Goal: Navigation & Orientation: Understand site structure

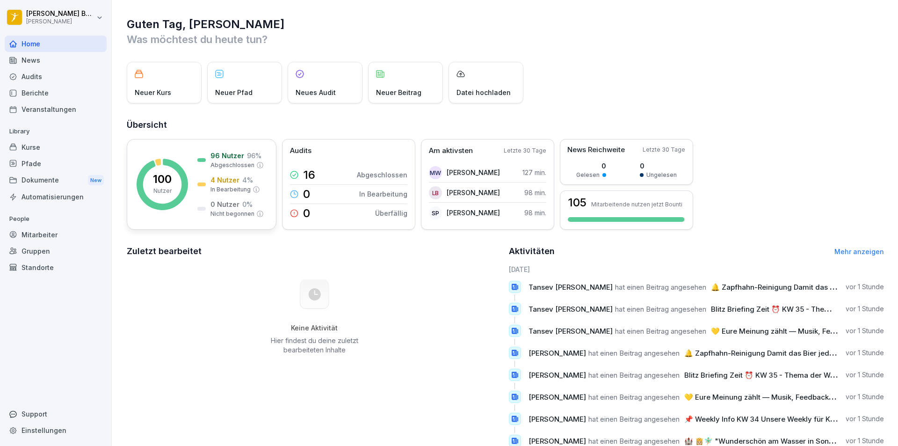
click at [169, 186] on div "100 Nutzer" at bounding box center [162, 185] width 19 height 22
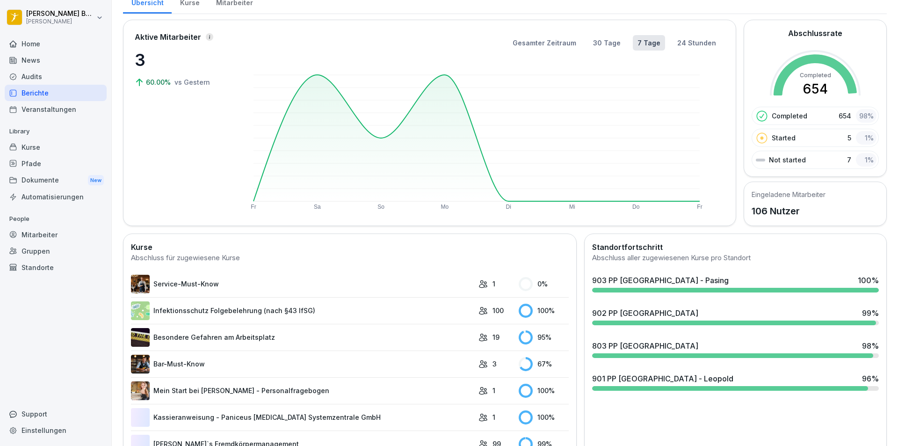
scroll to position [94, 0]
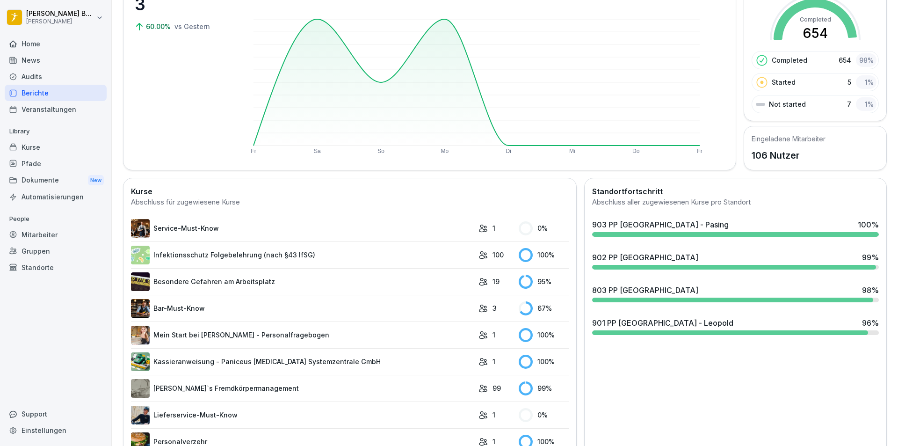
click at [619, 291] on div "803 PP [GEOGRAPHIC_DATA]" at bounding box center [645, 289] width 106 height 11
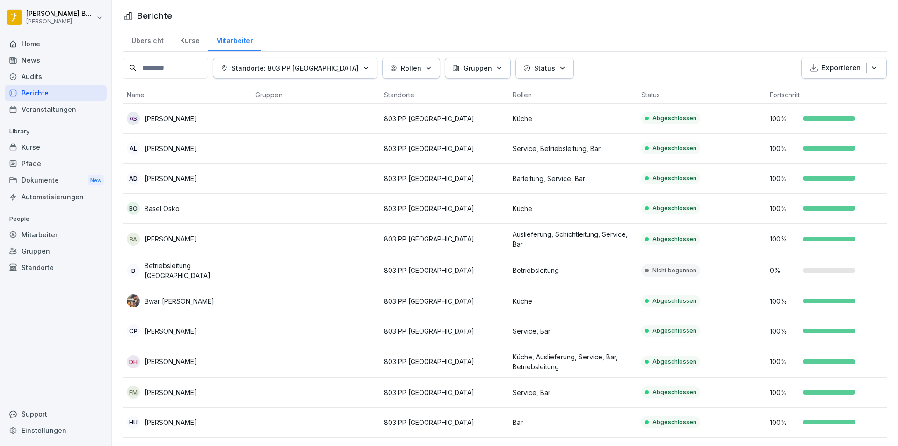
click at [38, 51] on div "Home" at bounding box center [56, 44] width 102 height 16
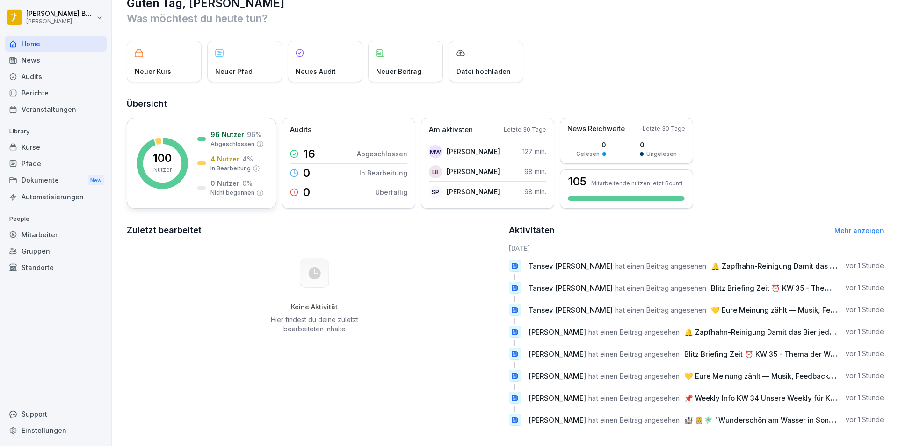
scroll to position [32, 0]
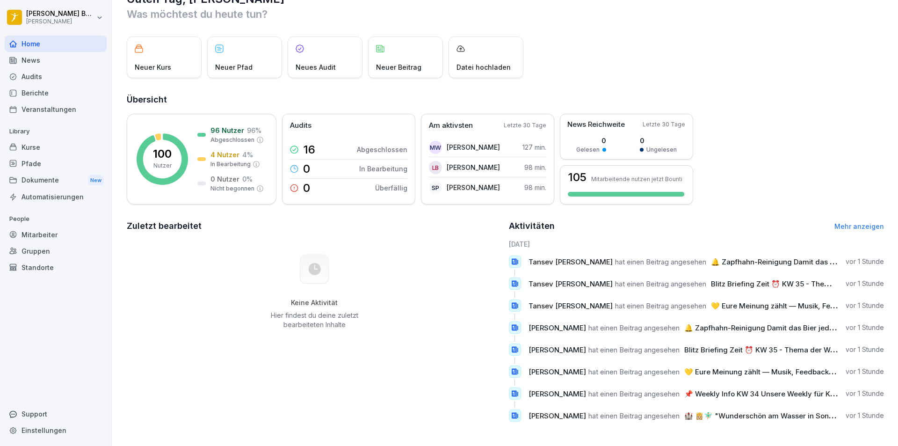
click at [50, 58] on div "News" at bounding box center [56, 60] width 102 height 16
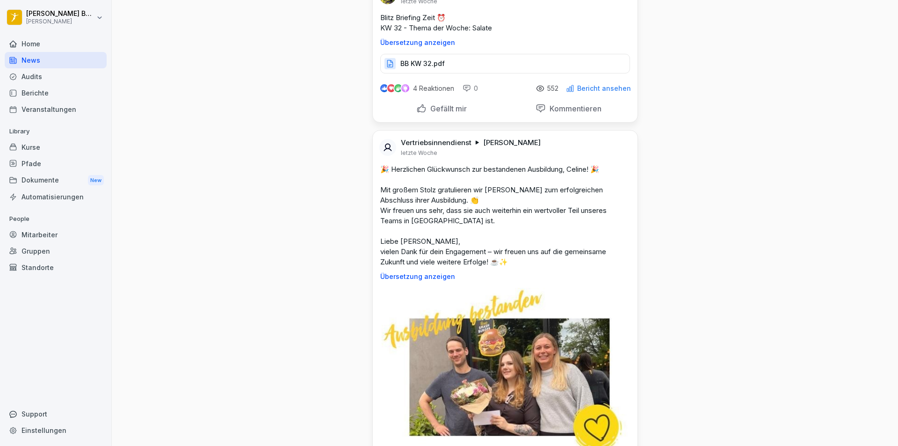
scroll to position [9176, 0]
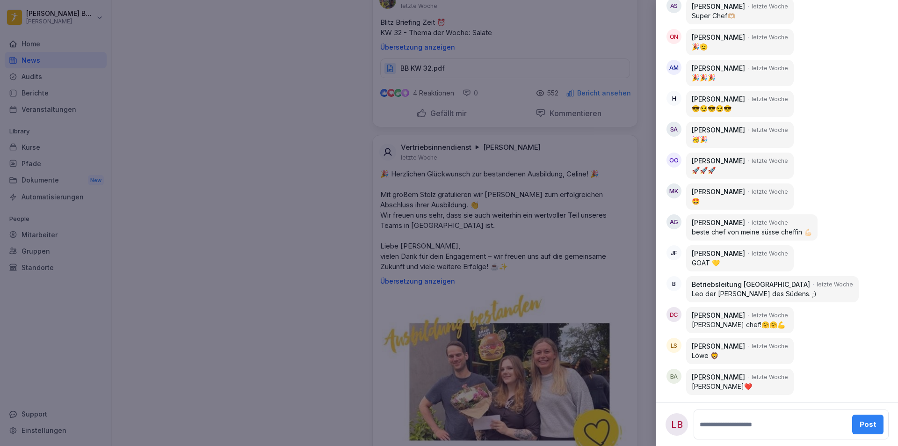
scroll to position [802, 0]
click at [317, 287] on div at bounding box center [449, 223] width 898 height 446
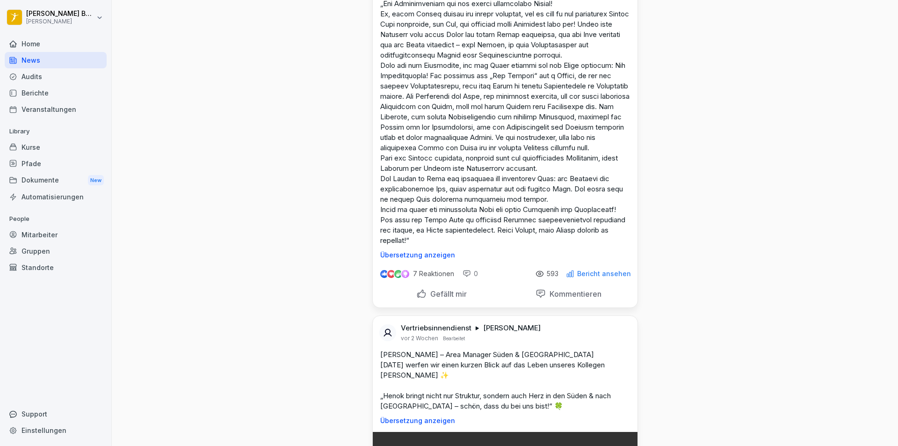
drag, startPoint x: 741, startPoint y: 398, endPoint x: 713, endPoint y: 360, distance: 47.8
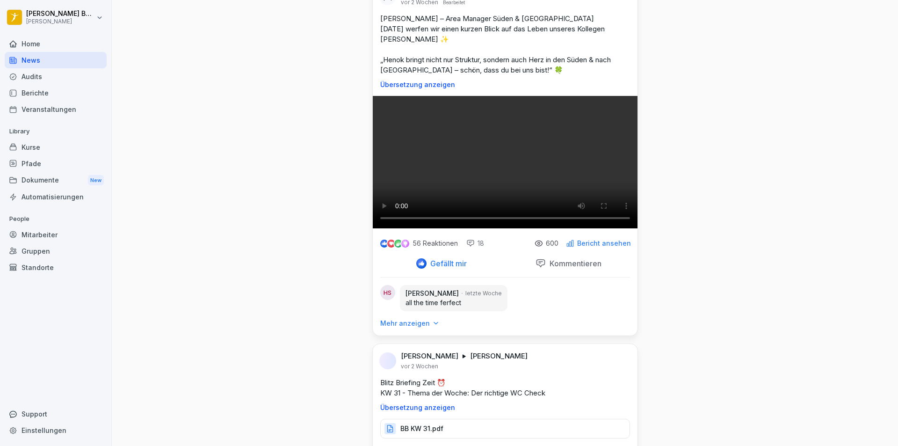
drag, startPoint x: 713, startPoint y: 360, endPoint x: 710, endPoint y: 309, distance: 51.1
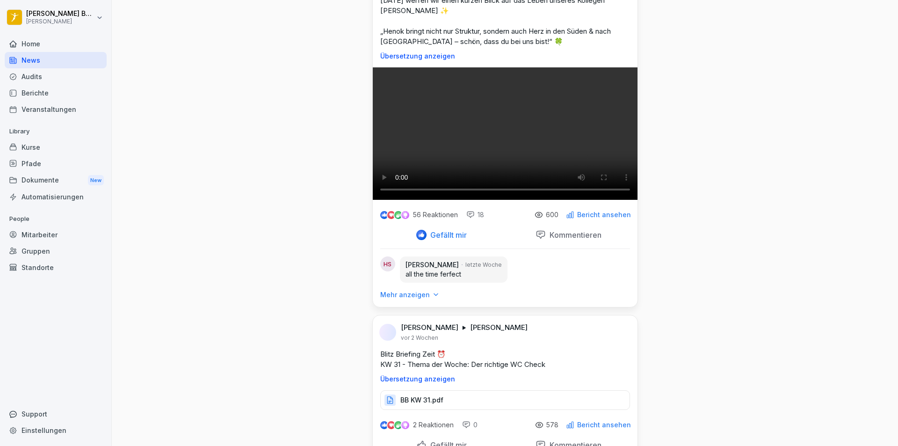
drag, startPoint x: 714, startPoint y: 283, endPoint x: 719, endPoint y: 270, distance: 13.9
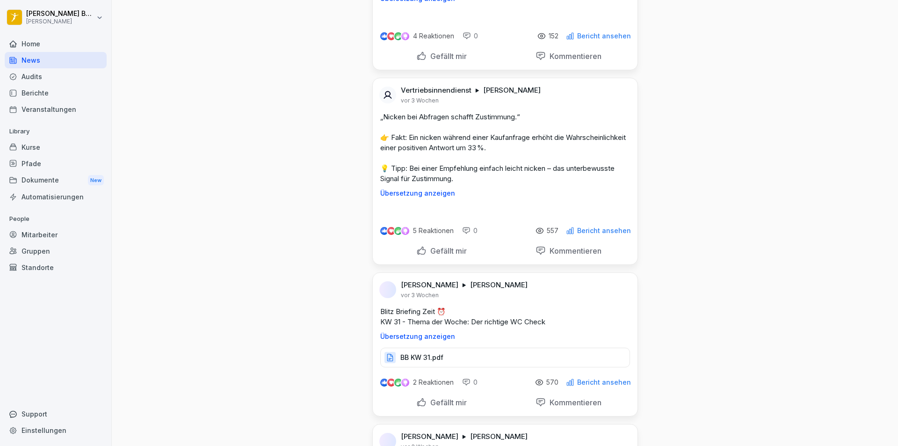
scroll to position [15371, 0]
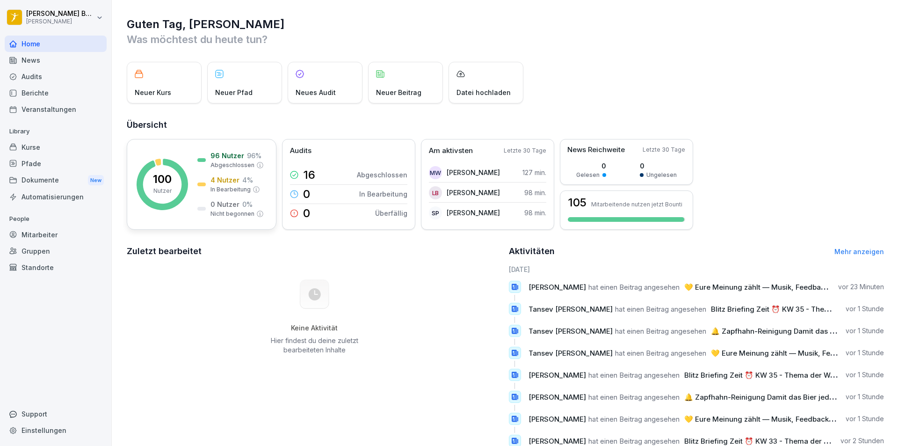
click at [171, 189] on p "Nutzer" at bounding box center [162, 191] width 18 height 8
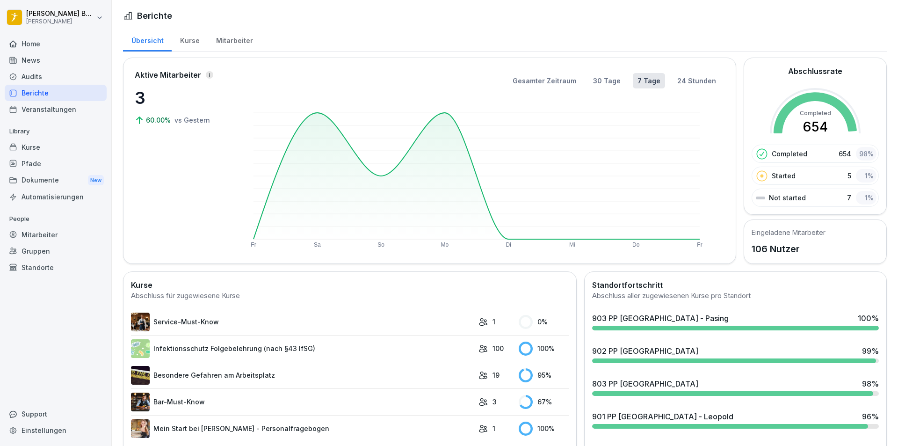
click at [54, 95] on div "Berichte" at bounding box center [56, 93] width 102 height 16
click at [44, 47] on div "Home" at bounding box center [56, 44] width 102 height 16
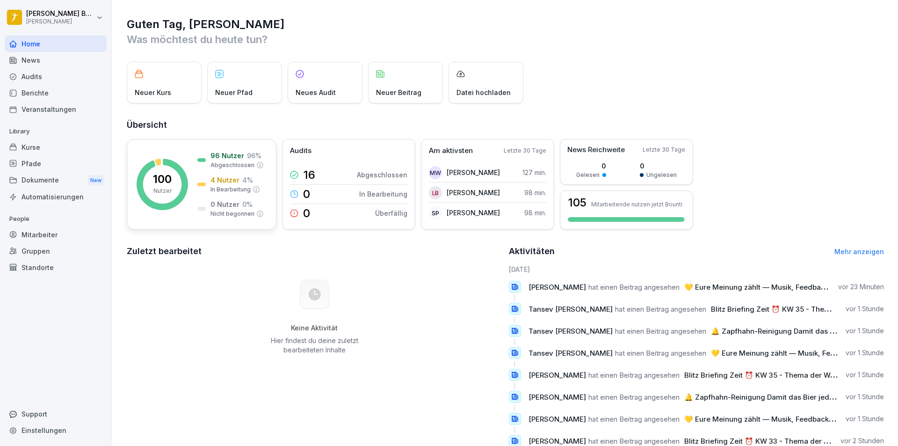
click at [172, 174] on rect at bounding box center [162, 184] width 51 height 51
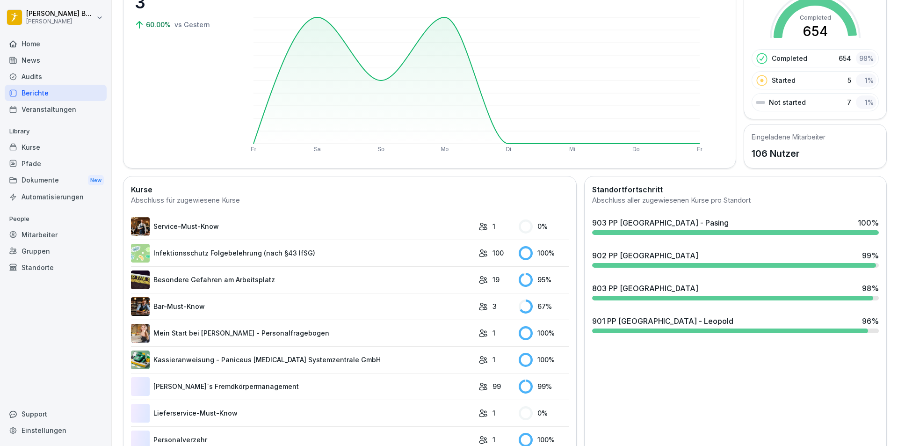
scroll to position [140, 0]
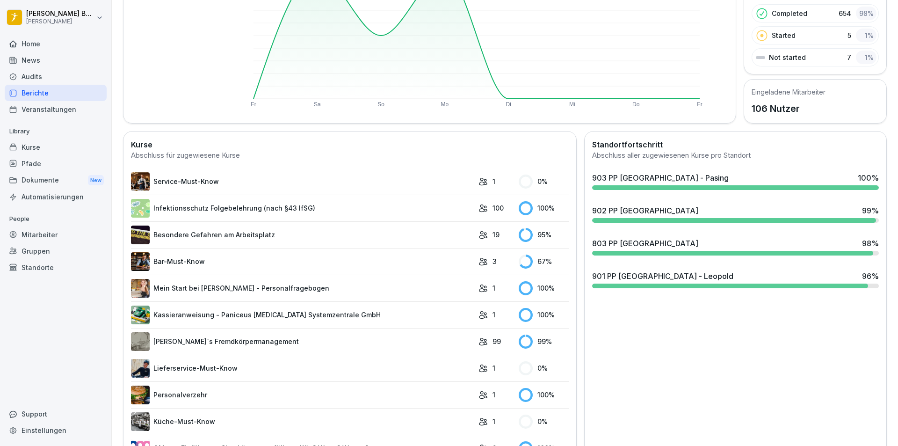
click at [663, 284] on div at bounding box center [730, 286] width 276 height 5
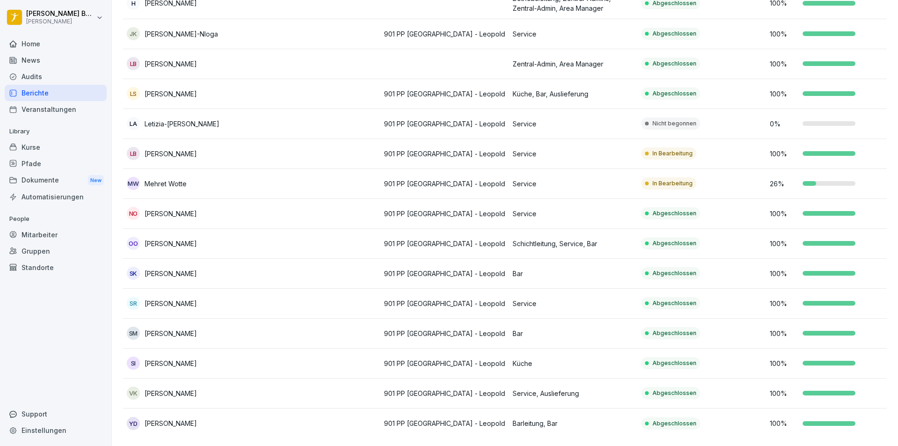
scroll to position [431, 0]
click at [296, 112] on td at bounding box center [316, 124] width 129 height 30
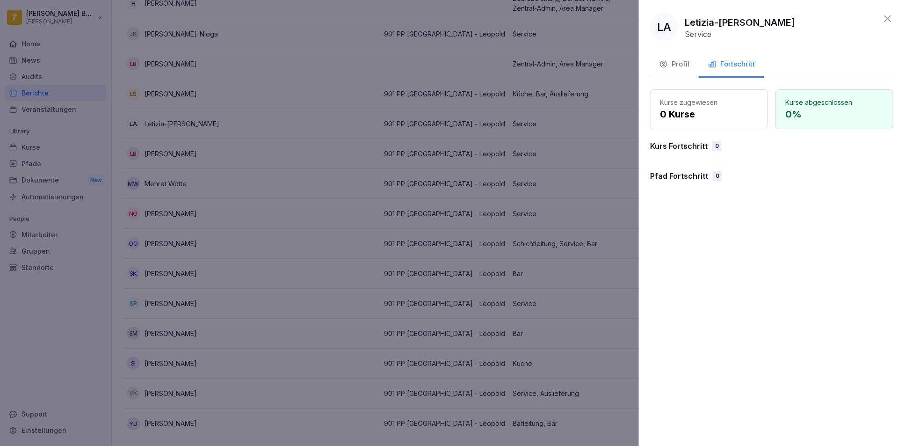
click at [416, 121] on div at bounding box center [449, 223] width 898 height 446
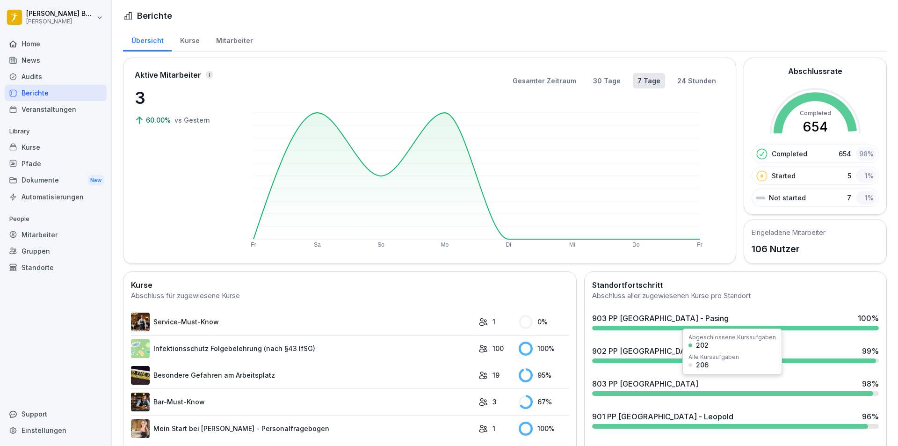
click at [670, 390] on div "803 PP [GEOGRAPHIC_DATA] 98 %" at bounding box center [736, 386] width 294 height 25
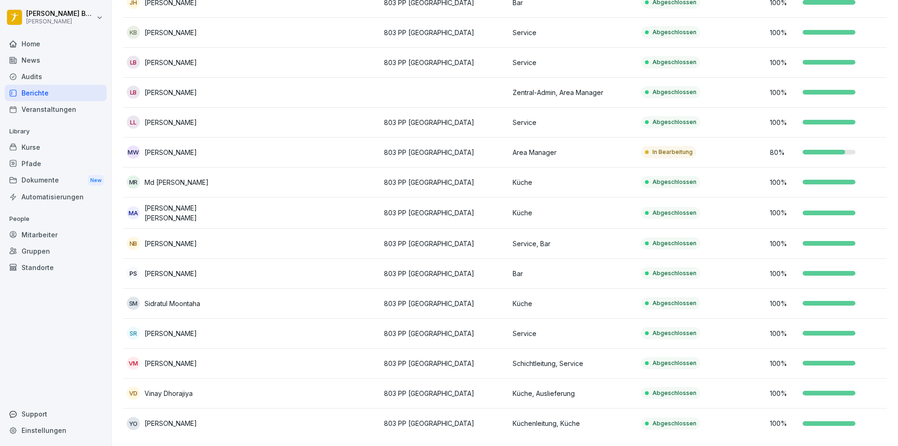
scroll to position [525, 0]
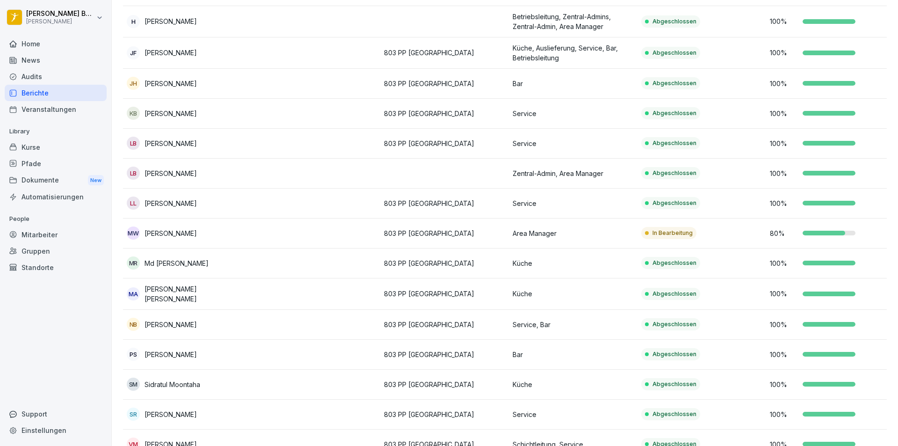
click at [54, 86] on div "Berichte" at bounding box center [56, 93] width 102 height 16
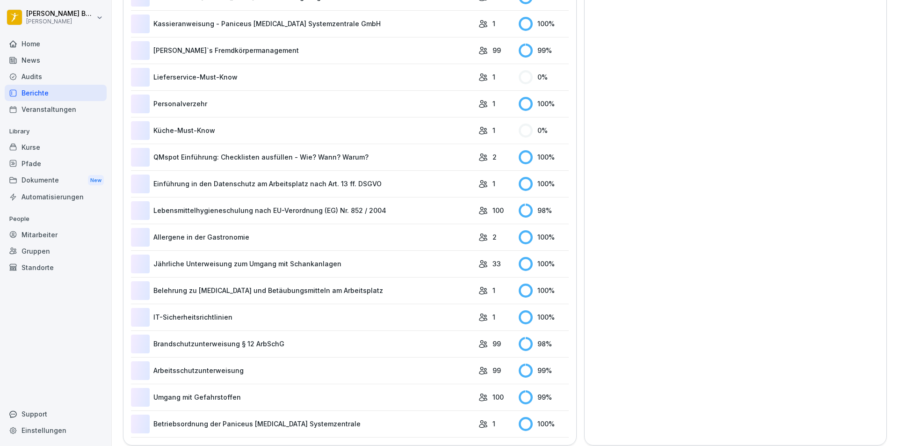
scroll to position [58, 0]
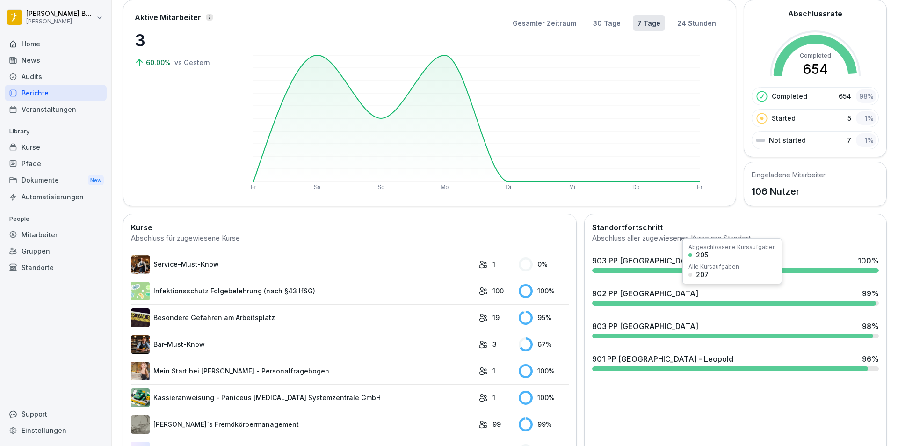
click at [651, 299] on div "902 PP [GEOGRAPHIC_DATA] 99 %" at bounding box center [736, 296] width 294 height 25
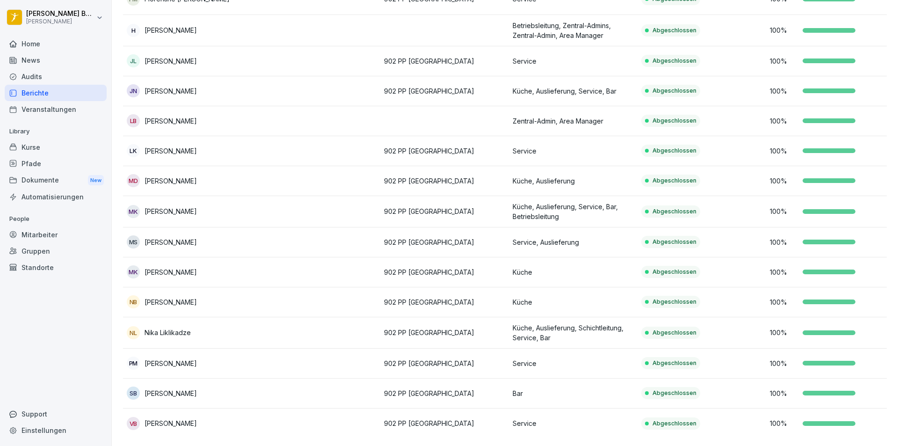
scroll to position [613, 0]
click at [47, 92] on div "Berichte" at bounding box center [56, 93] width 102 height 16
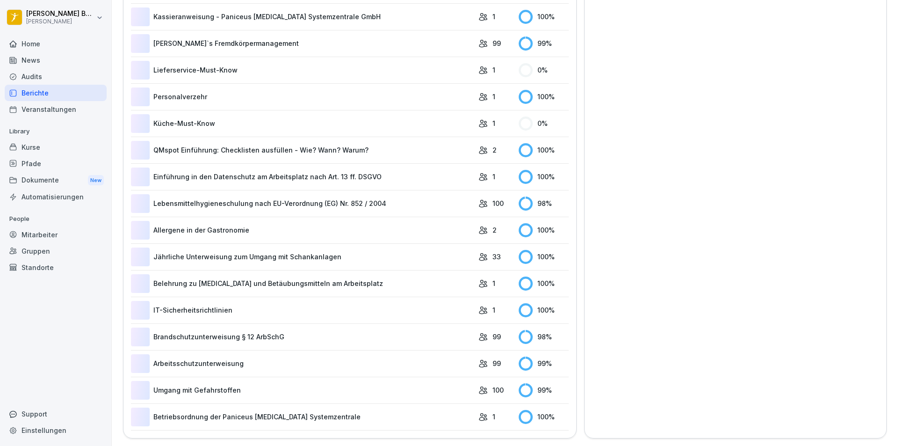
scroll to position [58, 0]
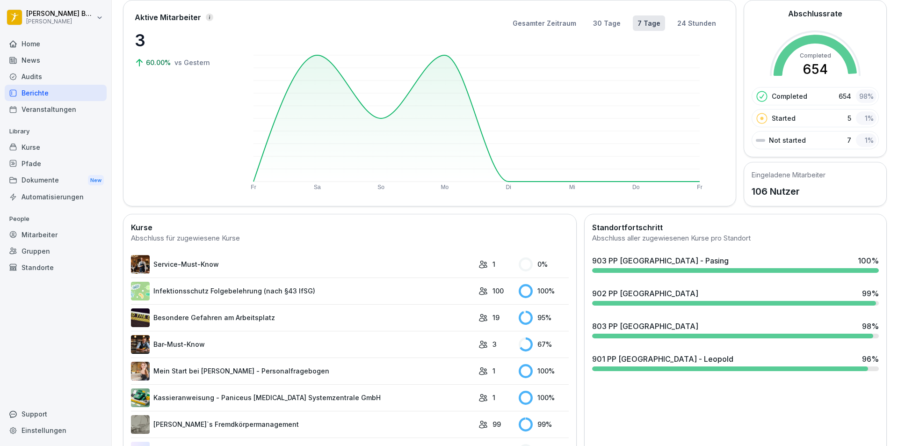
click at [394, 263] on link "Service-Must-Know" at bounding box center [302, 264] width 343 height 19
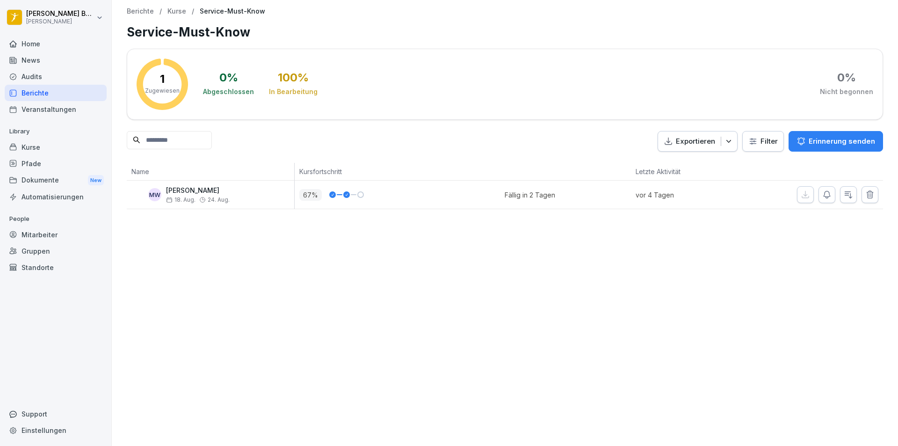
click at [58, 94] on div "Berichte" at bounding box center [56, 93] width 102 height 16
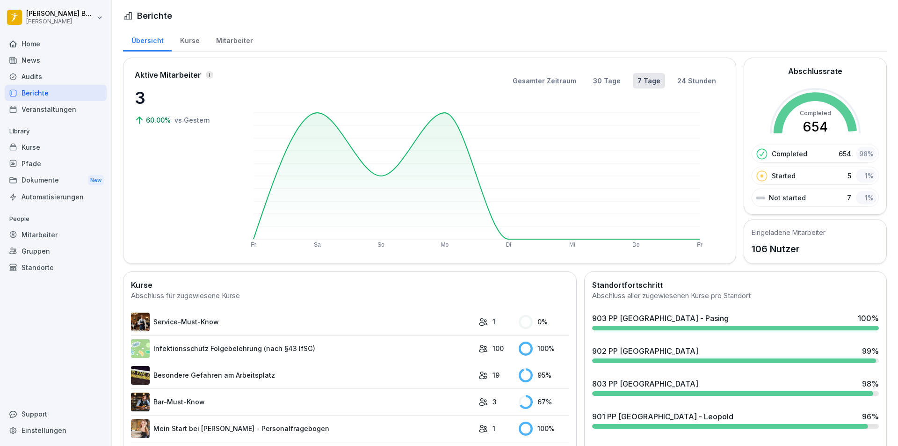
click at [198, 35] on div "Kurse" at bounding box center [190, 40] width 36 height 24
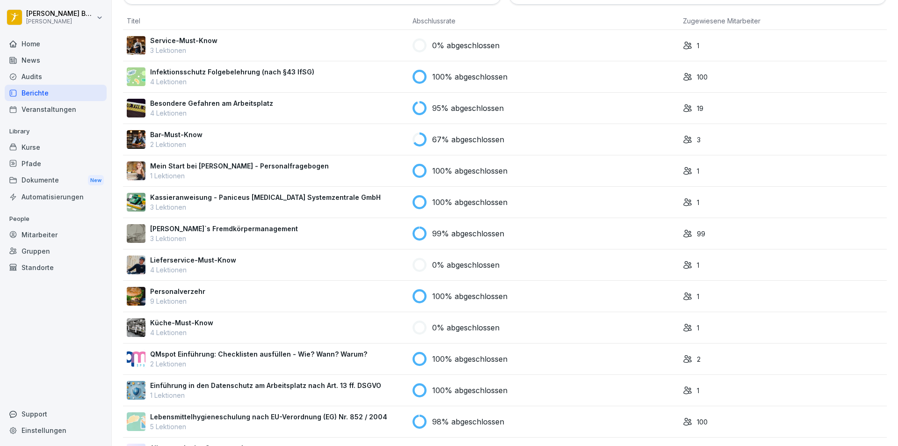
scroll to position [94, 0]
click at [40, 243] on div "Gruppen" at bounding box center [56, 251] width 102 height 16
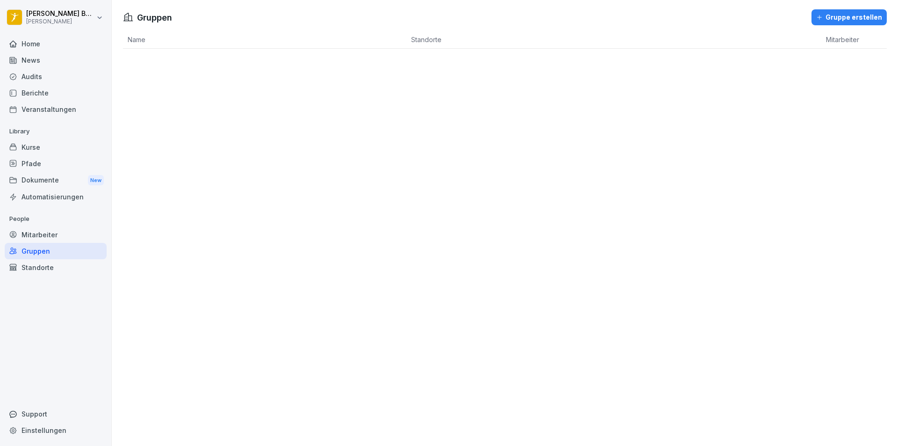
click at [42, 238] on div "Mitarbeiter" at bounding box center [56, 234] width 102 height 16
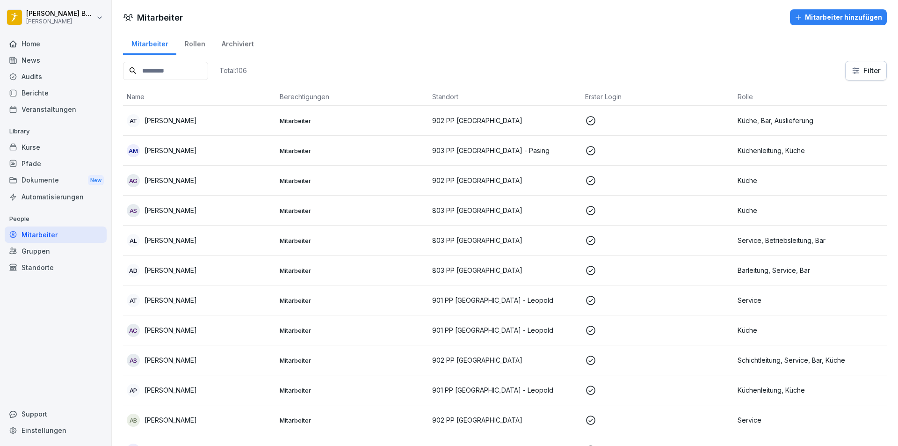
click at [859, 78] on html "[PERSON_NAME] [PERSON_NAME] Home News Audits Berichte Veranstaltungen Library K…" at bounding box center [449, 223] width 898 height 446
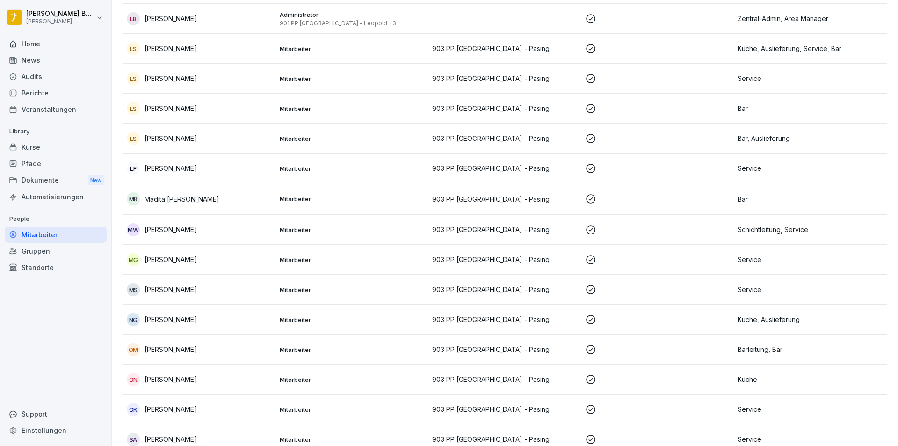
scroll to position [421, 0]
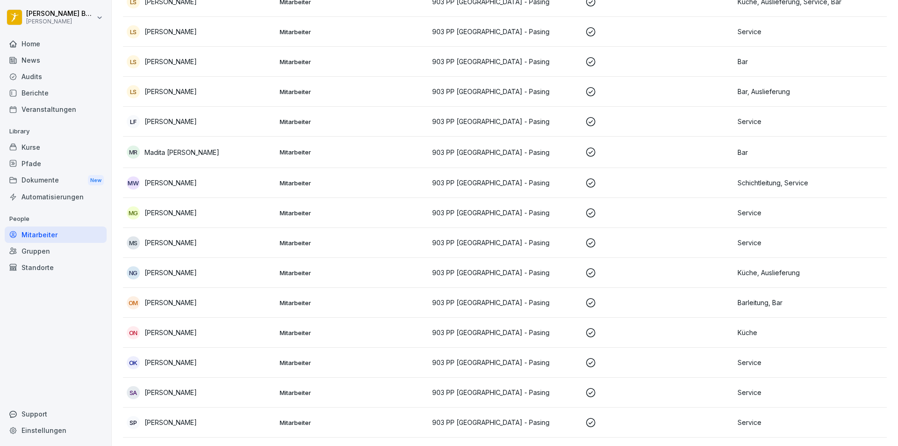
click at [348, 249] on td "Mitarbeiter" at bounding box center [352, 243] width 153 height 30
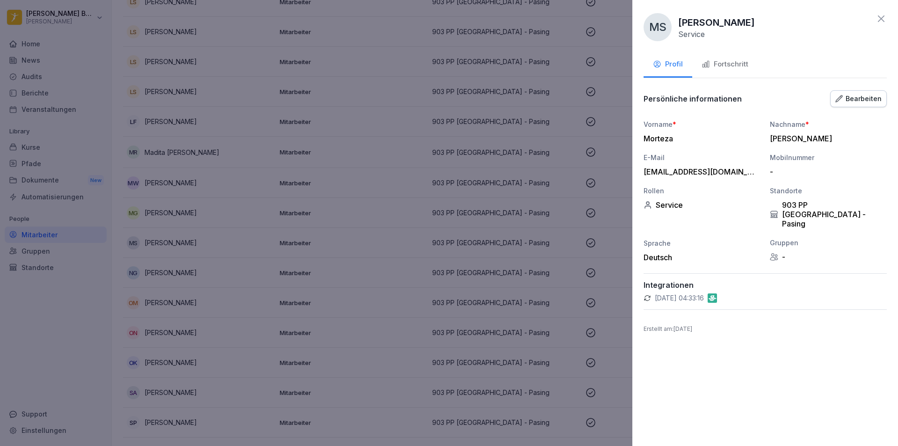
click at [728, 67] on div "Fortschritt" at bounding box center [725, 64] width 47 height 11
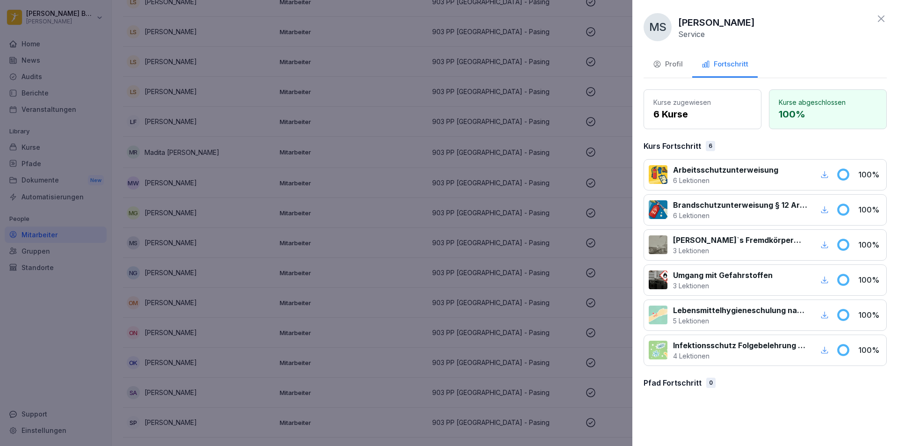
click at [662, 63] on div "Profil" at bounding box center [668, 64] width 30 height 11
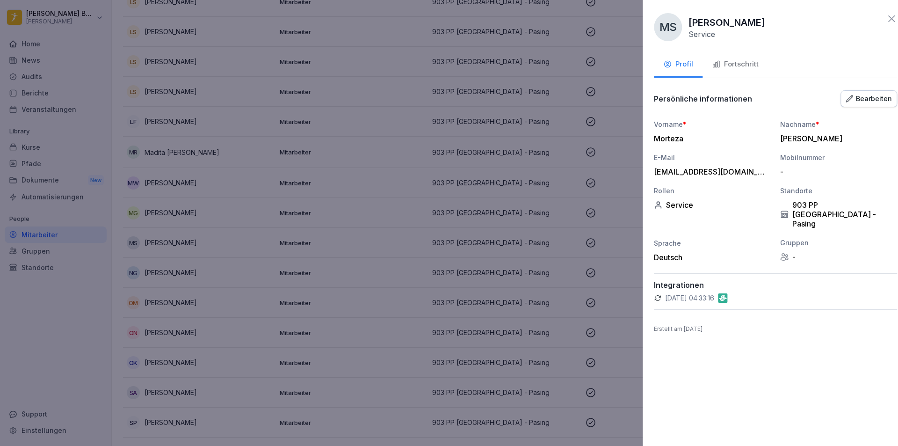
click at [345, 218] on div at bounding box center [449, 223] width 898 height 446
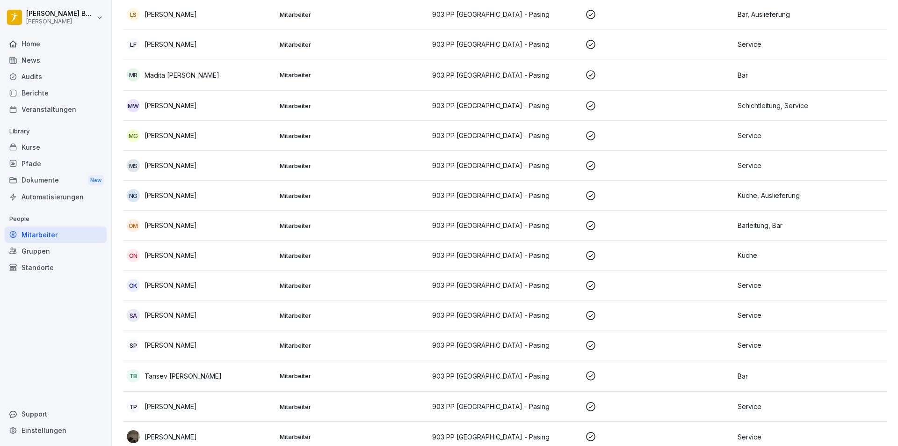
scroll to position [515, 0]
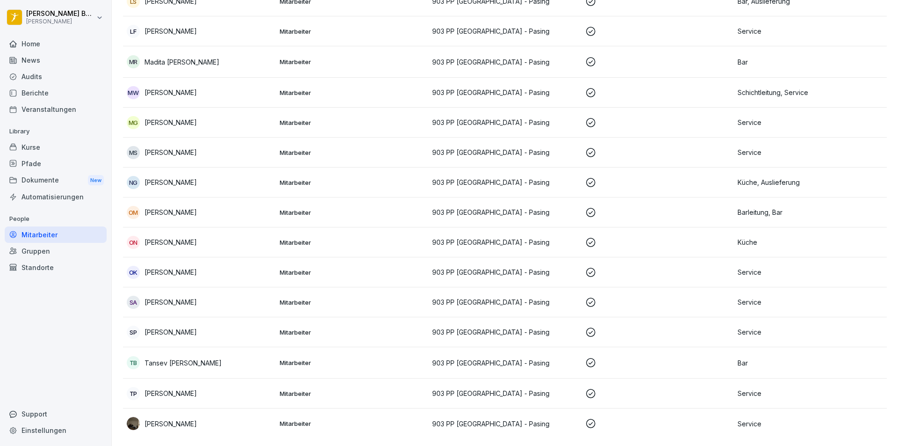
click at [41, 252] on div "Gruppen" at bounding box center [56, 251] width 102 height 16
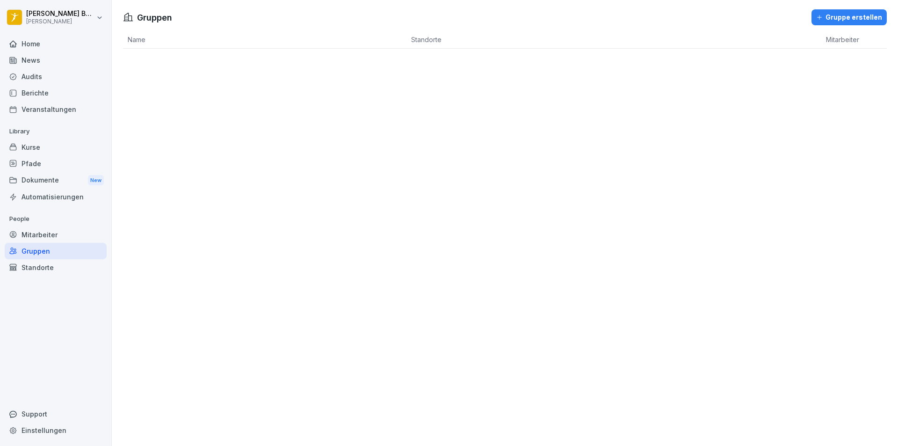
click at [50, 267] on div "Standorte" at bounding box center [56, 267] width 102 height 16
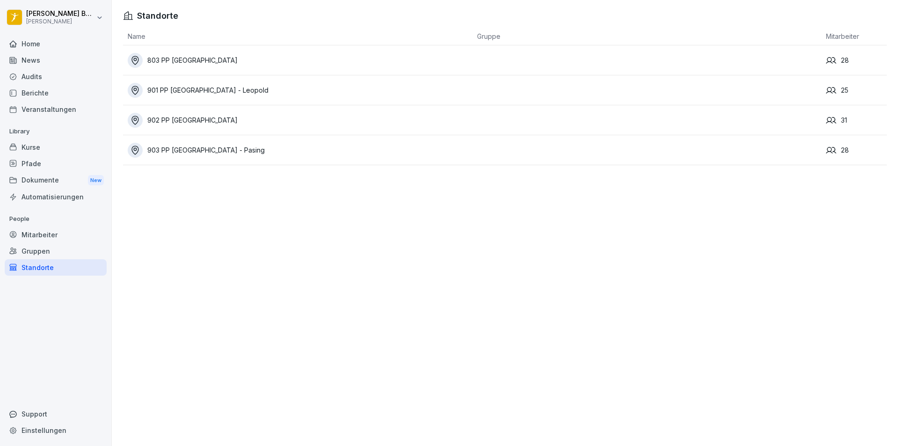
click at [286, 146] on div "903 PP [GEOGRAPHIC_DATA] - Pasing" at bounding box center [300, 150] width 345 height 15
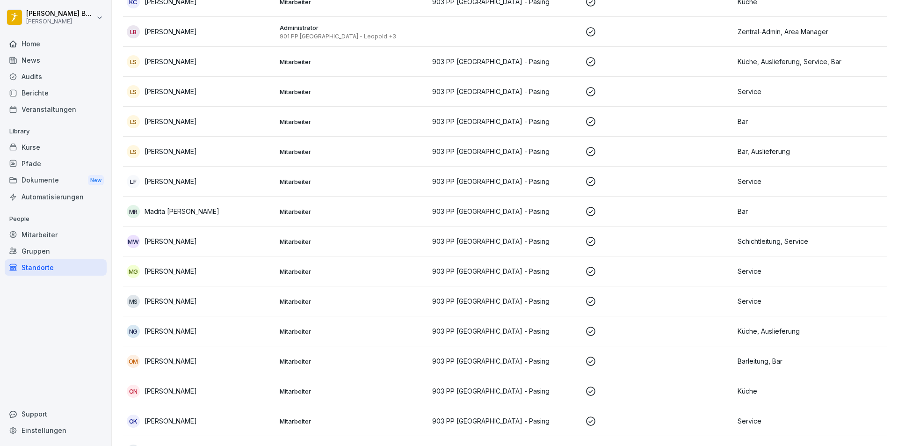
scroll to position [521, 0]
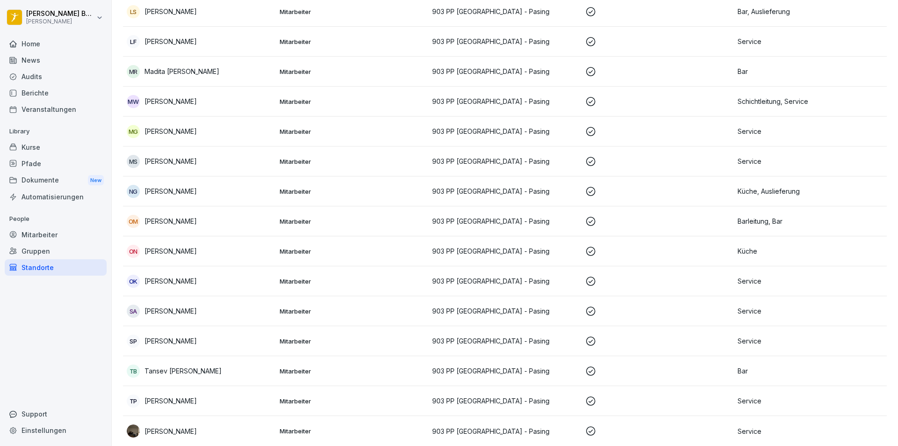
click at [339, 307] on p "Mitarbeiter" at bounding box center [353, 311] width 146 height 8
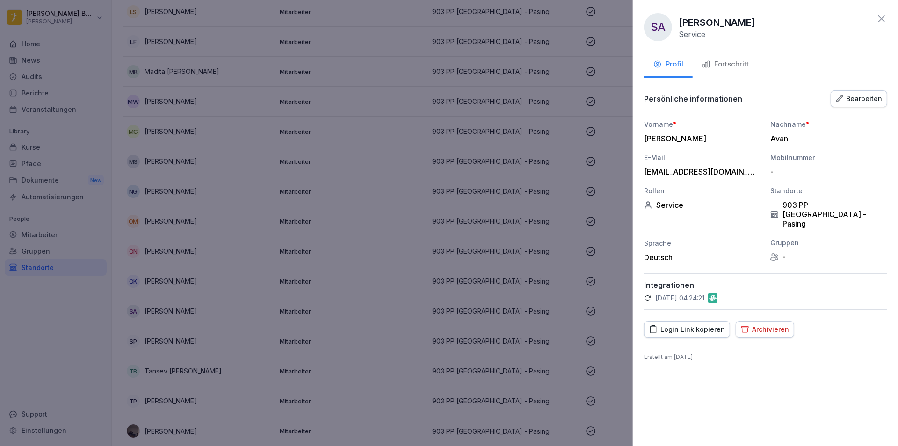
click at [339, 275] on div at bounding box center [449, 223] width 898 height 446
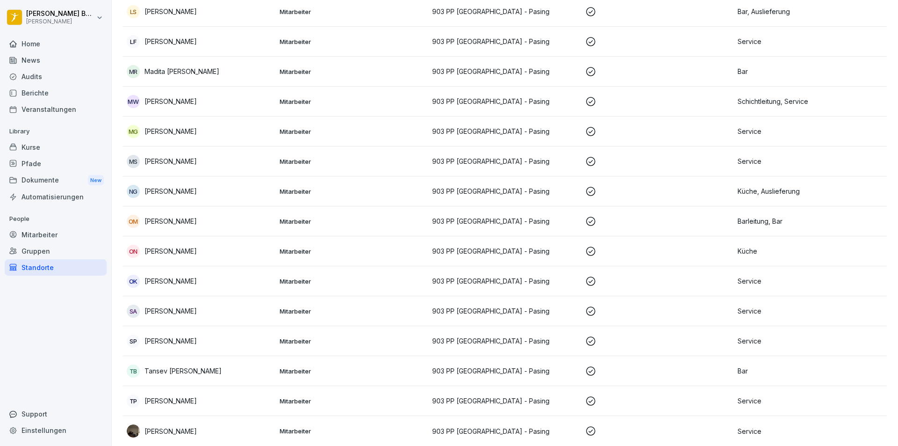
click at [338, 277] on p "Mitarbeiter" at bounding box center [353, 281] width 146 height 8
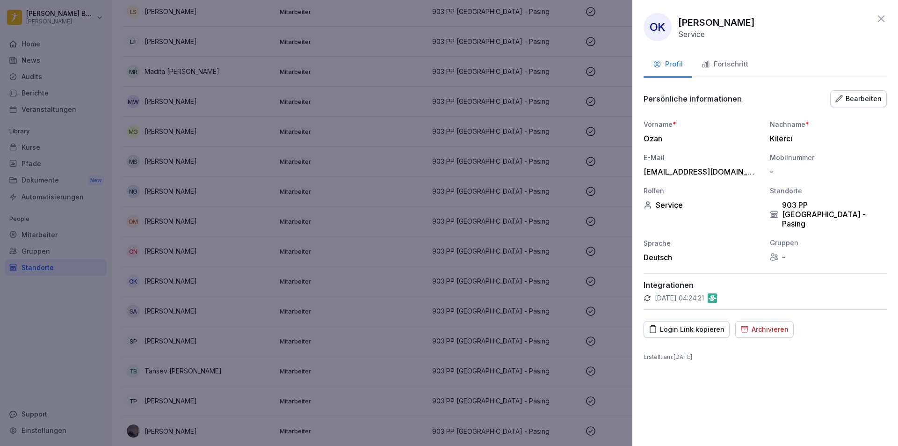
click at [321, 169] on div at bounding box center [449, 223] width 898 height 446
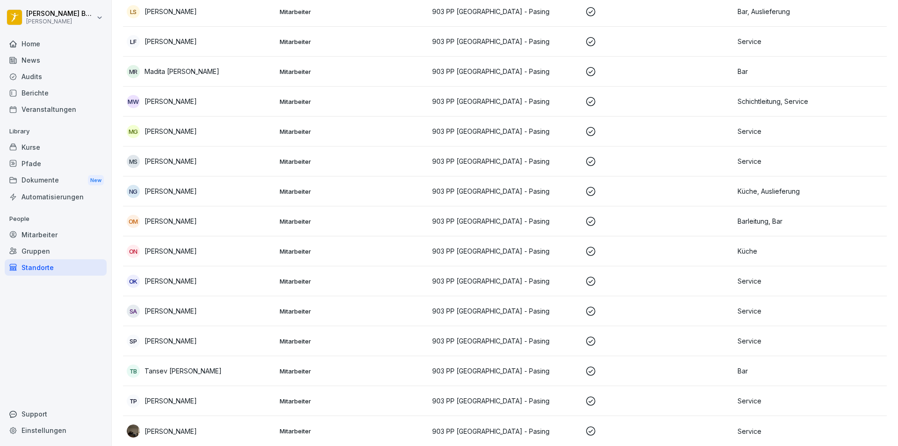
click at [329, 159] on td "Mitarbeiter" at bounding box center [352, 161] width 153 height 30
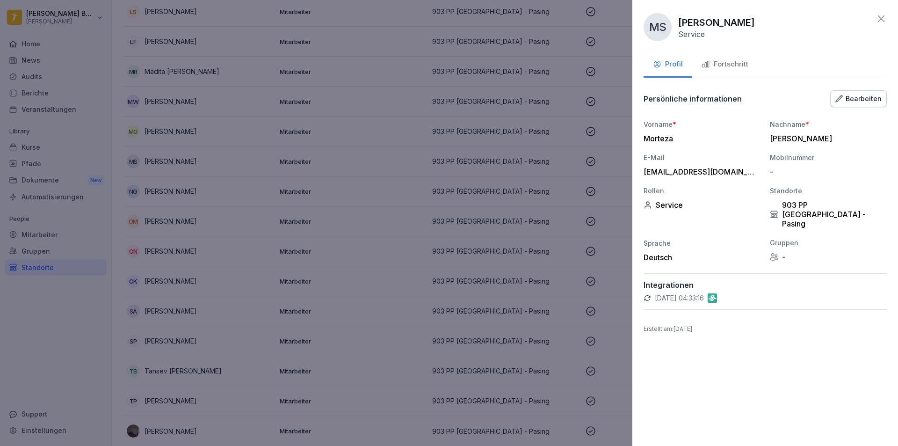
click at [703, 67] on icon "button" at bounding box center [706, 64] width 7 height 7
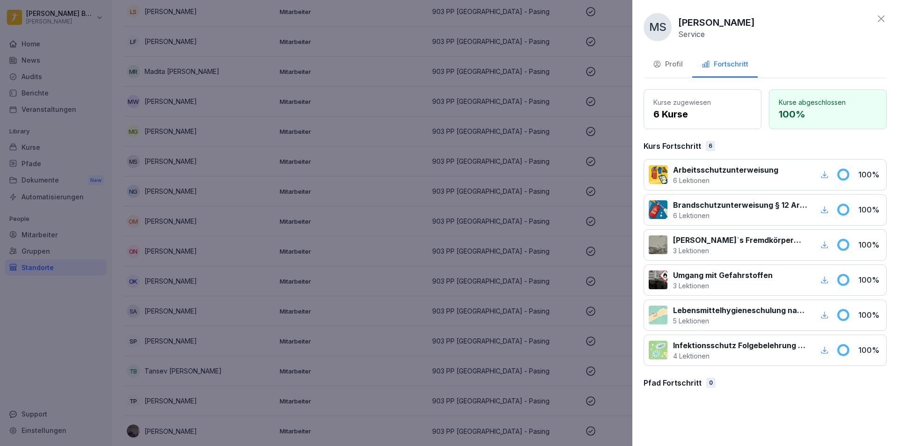
click at [669, 66] on div "Profil" at bounding box center [668, 64] width 30 height 11
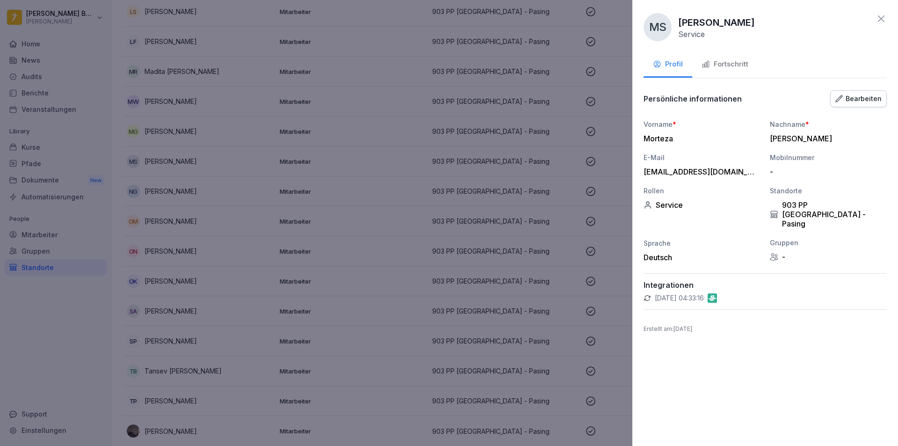
click at [323, 210] on div at bounding box center [449, 223] width 898 height 446
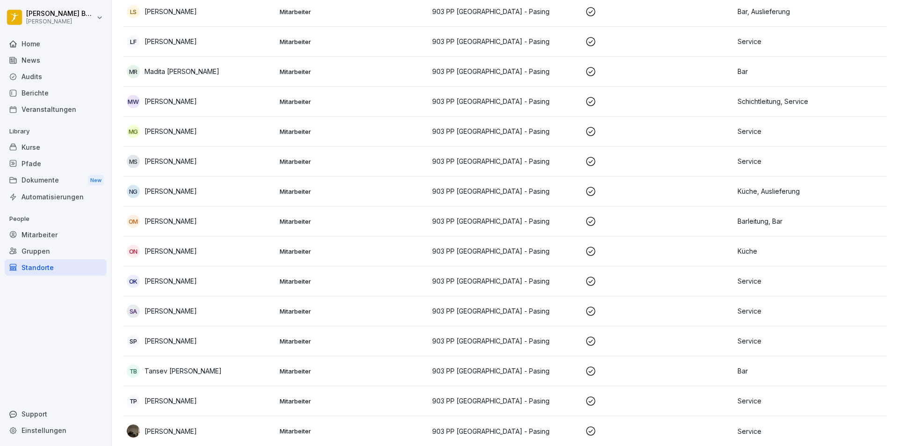
click at [69, 265] on div "Standorte" at bounding box center [56, 267] width 102 height 16
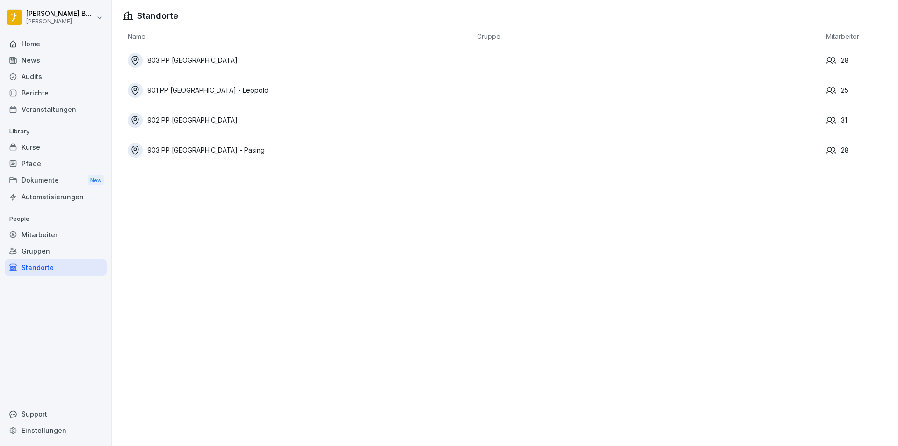
click at [291, 98] on td "901 PP [GEOGRAPHIC_DATA] - Leopold" at bounding box center [298, 90] width 350 height 30
click at [348, 92] on div "901 PP [GEOGRAPHIC_DATA] - Leopold" at bounding box center [300, 90] width 345 height 15
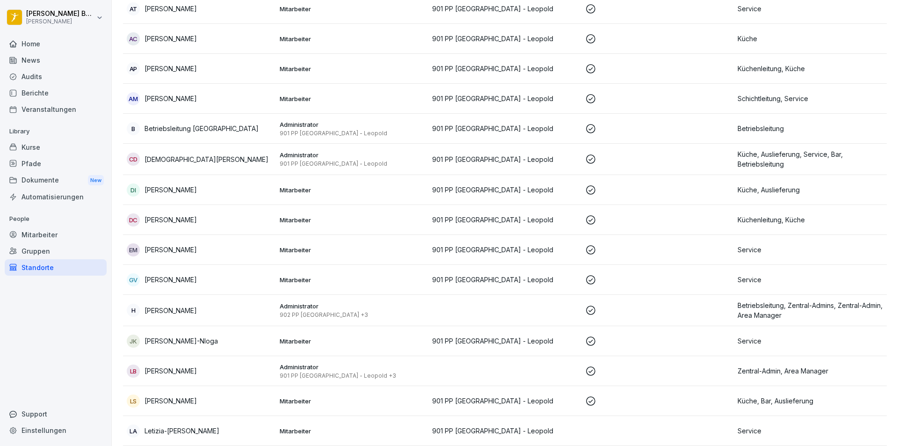
scroll to position [104, 0]
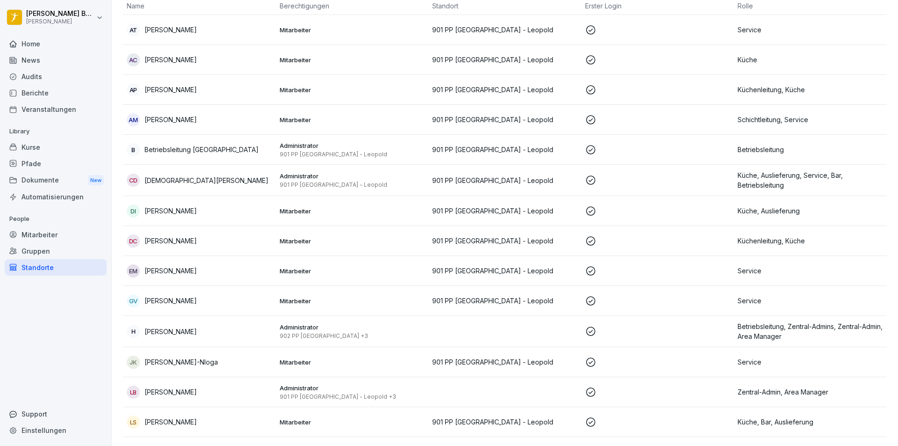
click at [44, 110] on div "Veranstaltungen" at bounding box center [56, 109] width 102 height 16
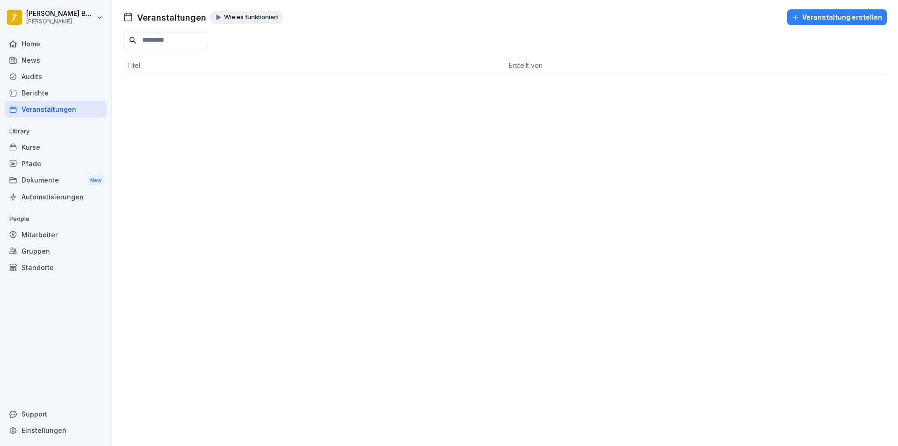
click at [39, 96] on div "Berichte" at bounding box center [56, 93] width 102 height 16
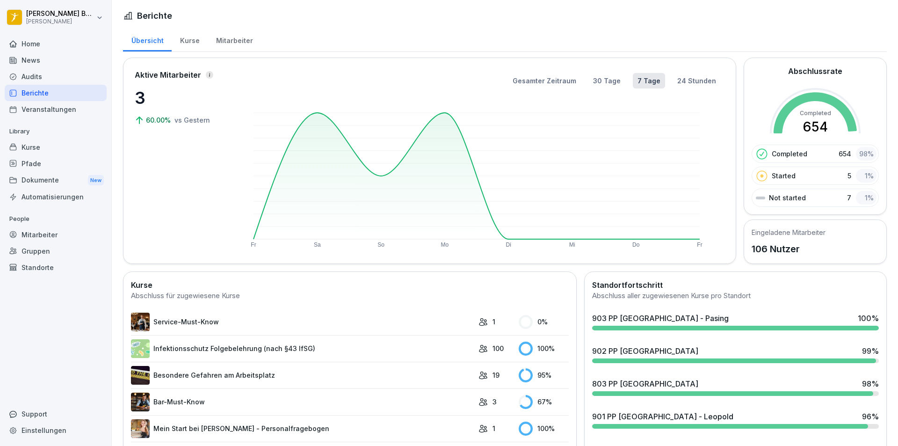
click at [40, 79] on div "Audits" at bounding box center [56, 76] width 102 height 16
